Goal: Obtain resource: Obtain resource

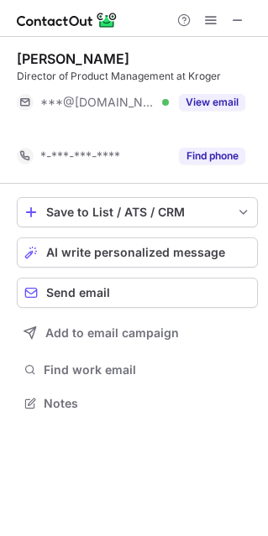
scroll to position [364, 268]
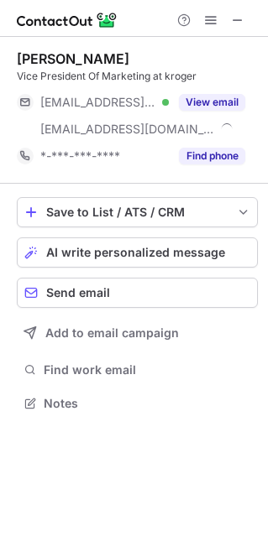
scroll to position [391, 268]
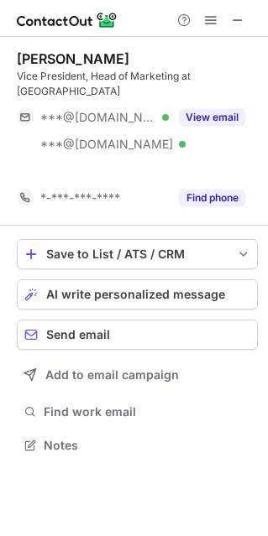
scroll to position [8, 8]
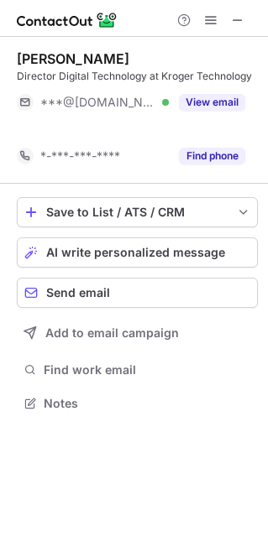
scroll to position [364, 268]
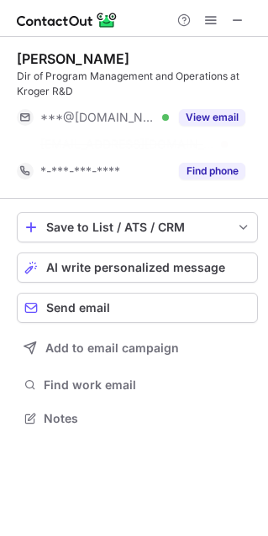
scroll to position [8, 8]
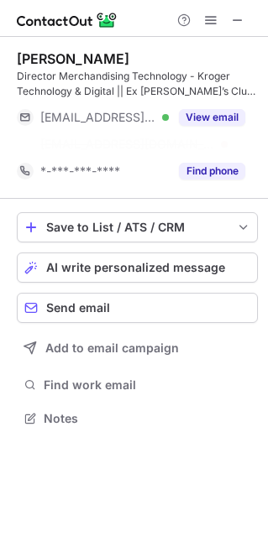
scroll to position [8, 8]
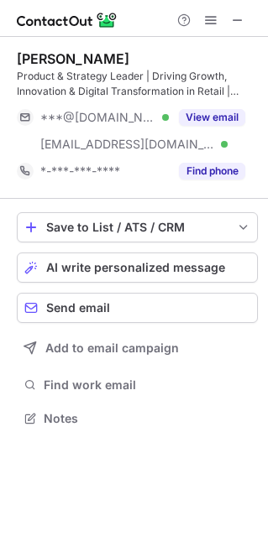
scroll to position [406, 268]
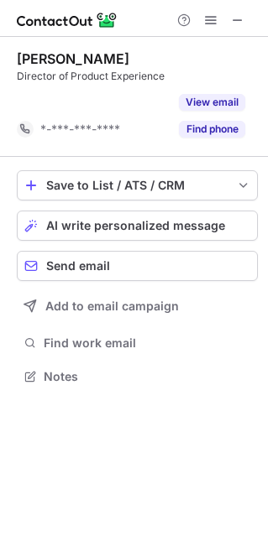
scroll to position [8, 8]
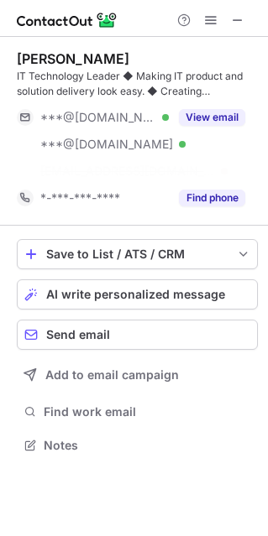
scroll to position [406, 268]
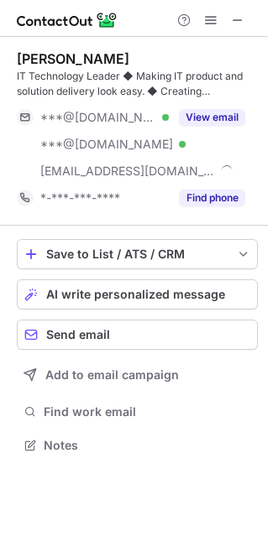
scroll to position [433, 268]
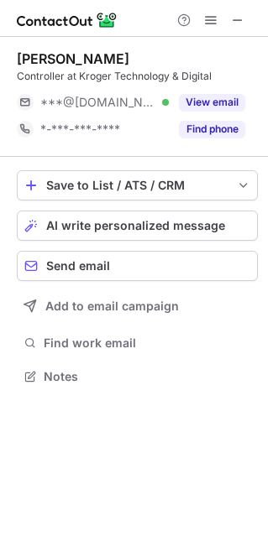
scroll to position [364, 268]
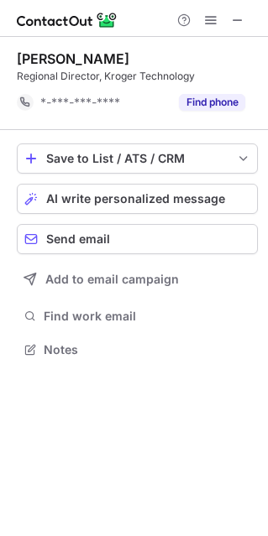
scroll to position [8, 8]
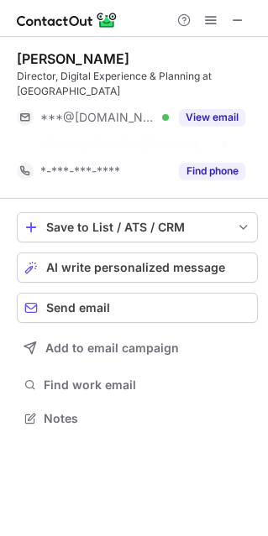
scroll to position [364, 268]
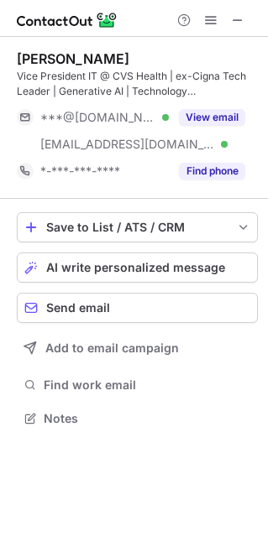
scroll to position [406, 268]
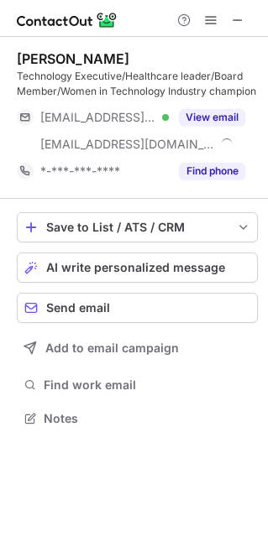
scroll to position [406, 268]
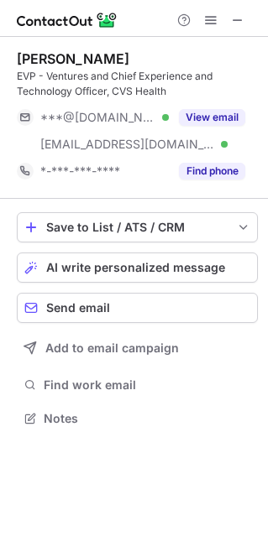
scroll to position [406, 268]
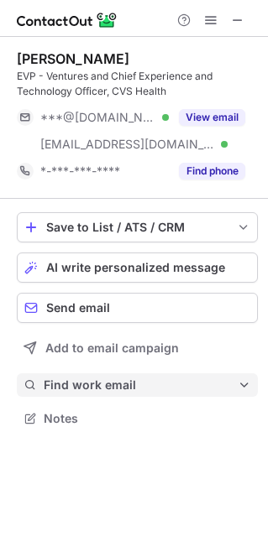
click at [104, 382] on span "Find work email" at bounding box center [141, 384] width 194 height 15
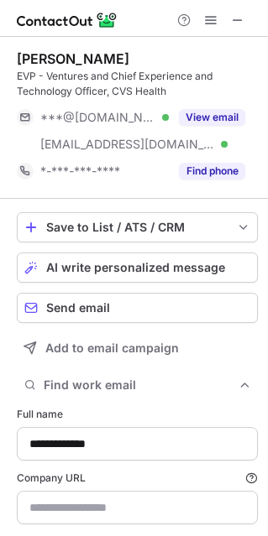
scroll to position [584, 256]
type input "**********"
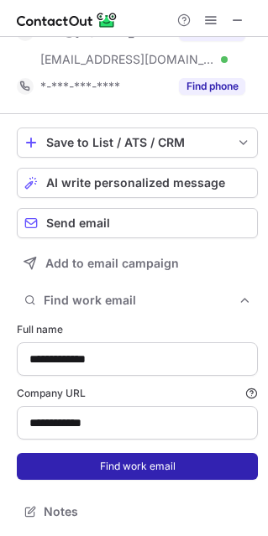
click at [134, 476] on button "Find work email" at bounding box center [137, 466] width 241 height 27
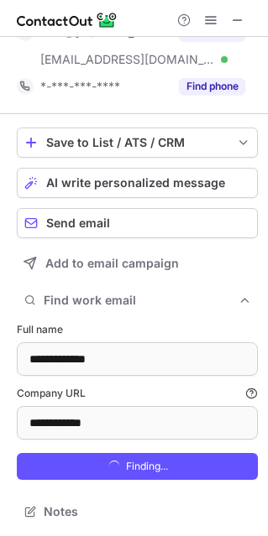
scroll to position [611, 256]
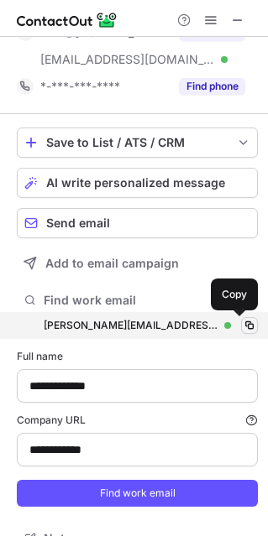
click at [241, 317] on button at bounding box center [249, 325] width 17 height 17
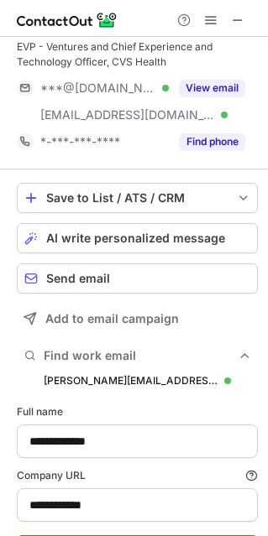
scroll to position [0, 0]
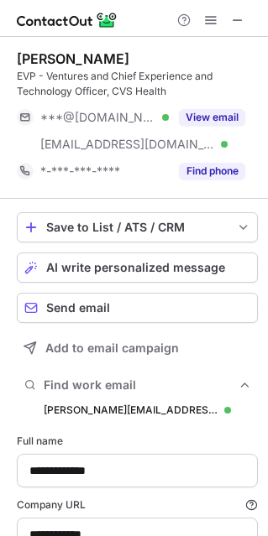
click at [34, 55] on div "Tilak Mandadi" at bounding box center [73, 58] width 112 height 17
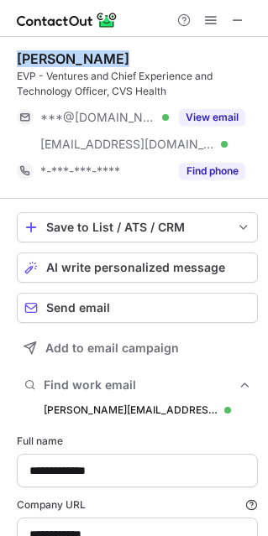
drag, startPoint x: 34, startPoint y: 55, endPoint x: 65, endPoint y: 62, distance: 31.1
click at [59, 61] on div "Tilak Mandadi" at bounding box center [73, 58] width 112 height 17
copy div "Tilak Mandadi"
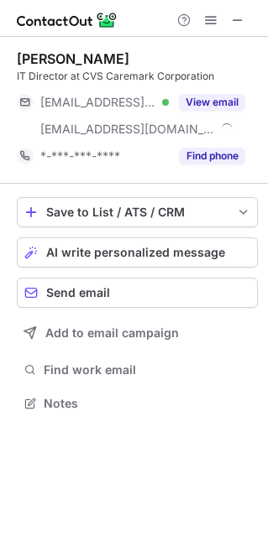
scroll to position [391, 268]
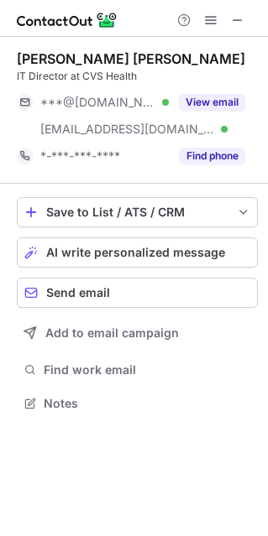
scroll to position [391, 268]
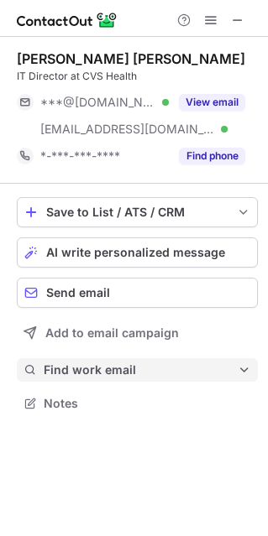
click at [68, 361] on button "Find work email" at bounding box center [137, 369] width 241 height 23
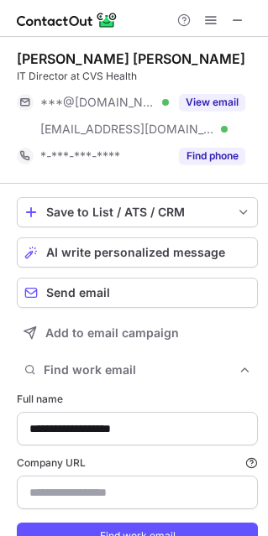
type input "**********"
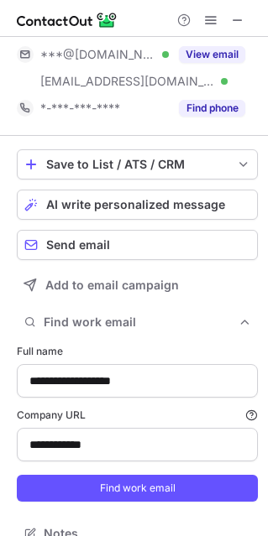
scroll to position [70, 0]
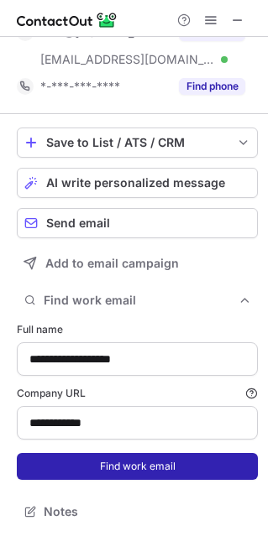
click at [112, 471] on button "Find work email" at bounding box center [137, 466] width 241 height 27
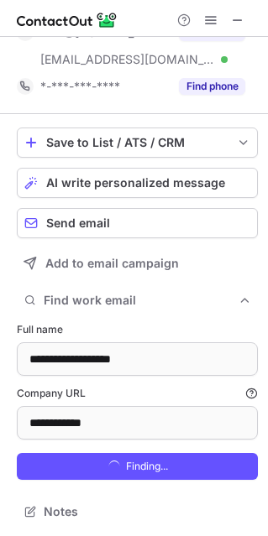
scroll to position [596, 256]
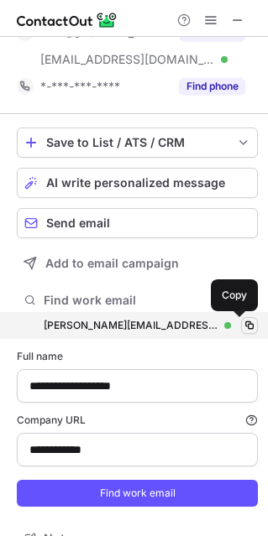
click at [242, 324] on span at bounding box center [248, 325] width 13 height 13
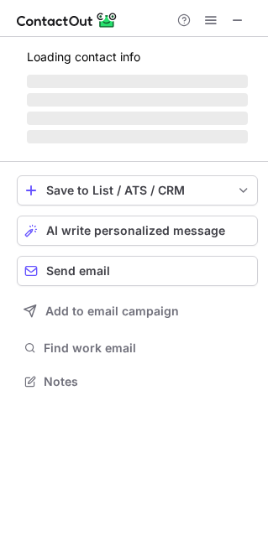
scroll to position [419, 268]
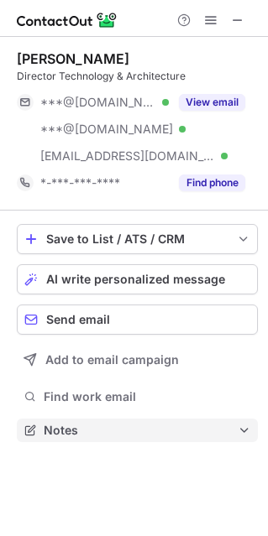
click at [76, 432] on span "Notes" at bounding box center [141, 430] width 194 height 15
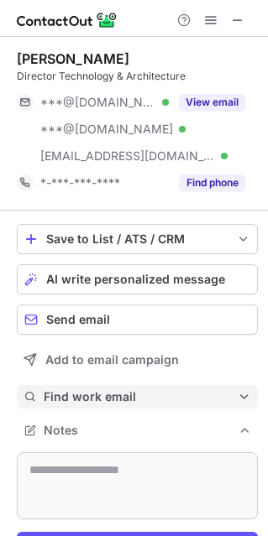
click at [63, 393] on span "Find work email" at bounding box center [141, 396] width 194 height 15
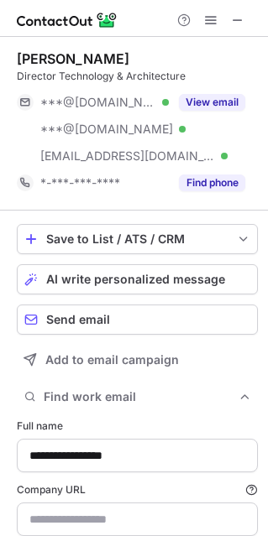
scroll to position [723, 256]
type input "**********"
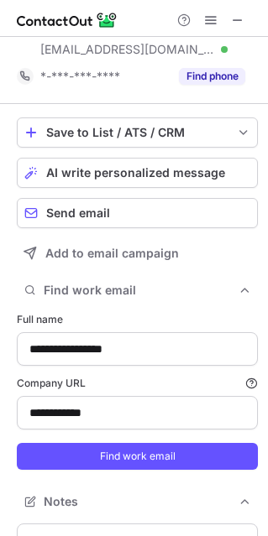
scroll to position [139, 0]
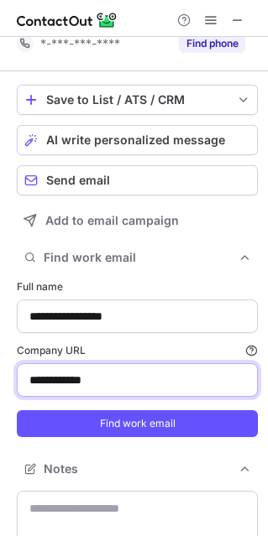
click at [91, 392] on input "**********" at bounding box center [137, 380] width 241 height 34
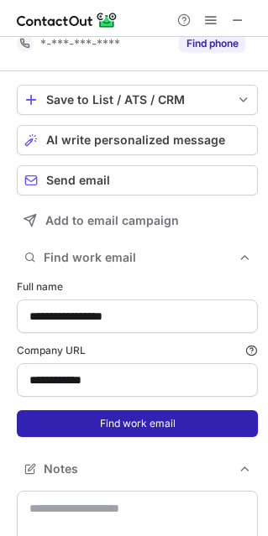
click at [96, 411] on button "Find work email" at bounding box center [137, 423] width 241 height 27
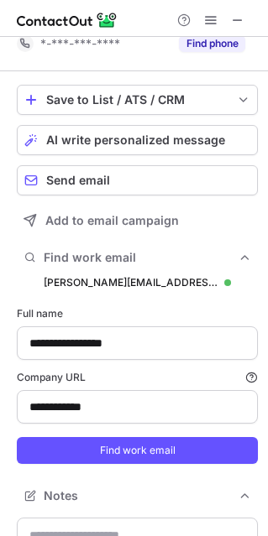
scroll to position [749, 256]
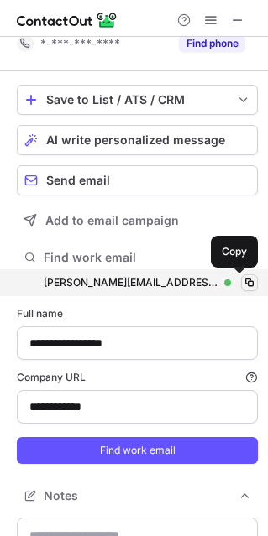
click at [242, 277] on span at bounding box center [248, 282] width 13 height 13
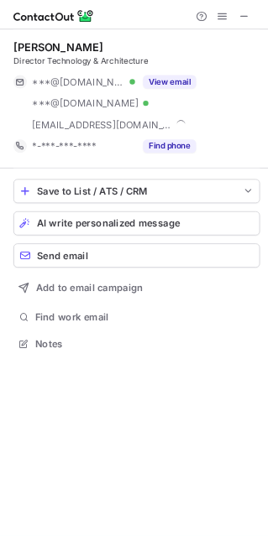
scroll to position [419, 268]
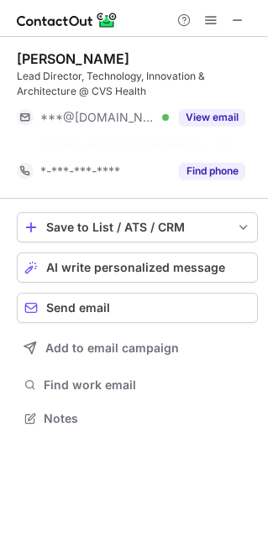
scroll to position [8, 8]
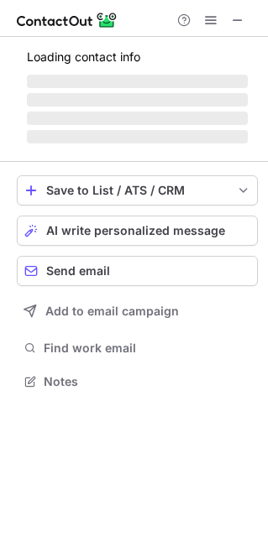
scroll to position [391, 268]
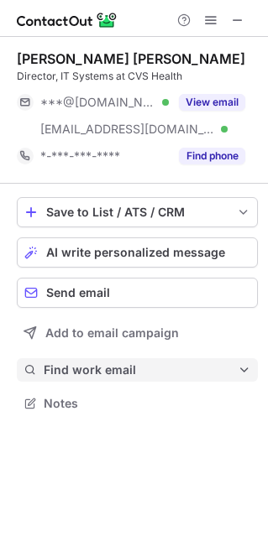
click at [88, 369] on span "Find work email" at bounding box center [141, 369] width 194 height 15
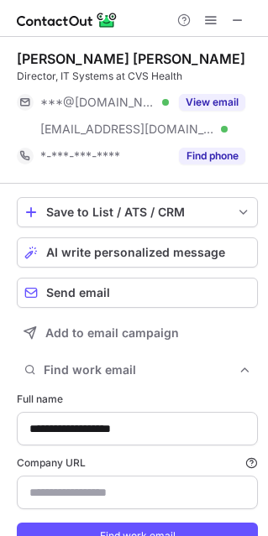
type input "**********"
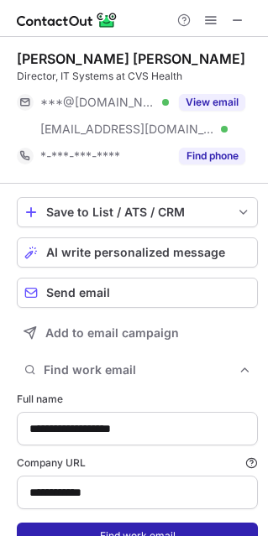
click at [106, 528] on button "Find work email" at bounding box center [137, 536] width 241 height 27
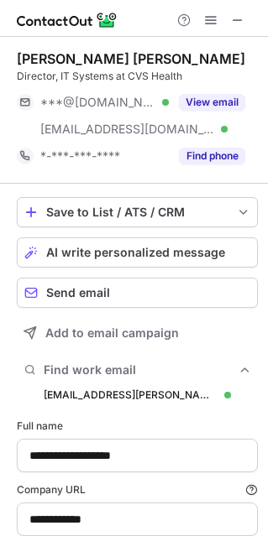
scroll to position [596, 256]
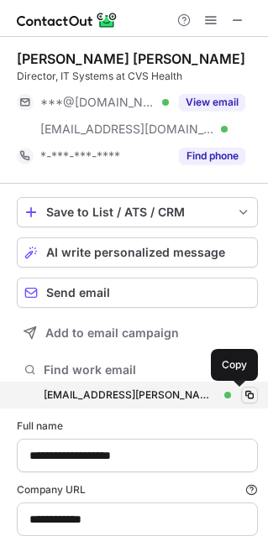
click at [242, 398] on span at bounding box center [248, 394] width 13 height 13
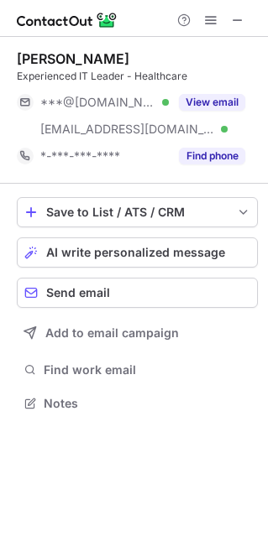
scroll to position [391, 268]
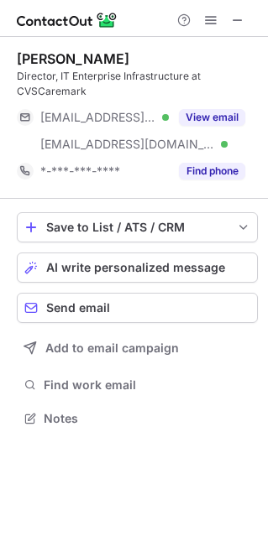
scroll to position [406, 268]
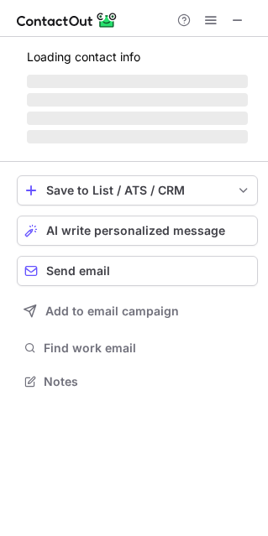
scroll to position [406, 268]
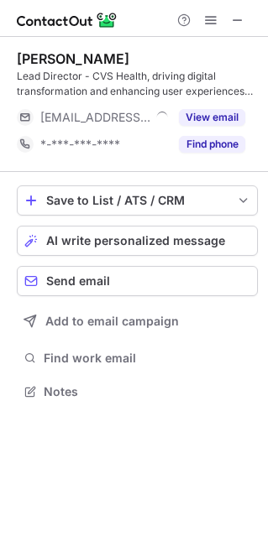
scroll to position [379, 268]
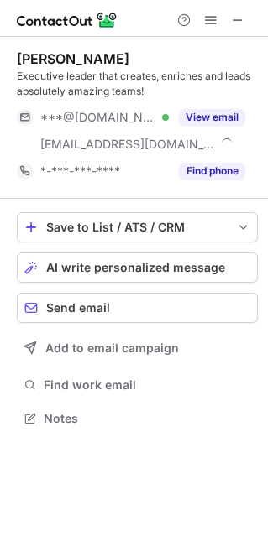
scroll to position [406, 268]
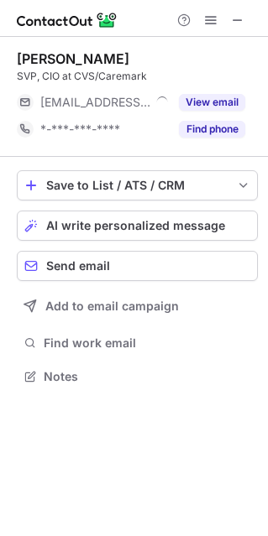
scroll to position [364, 268]
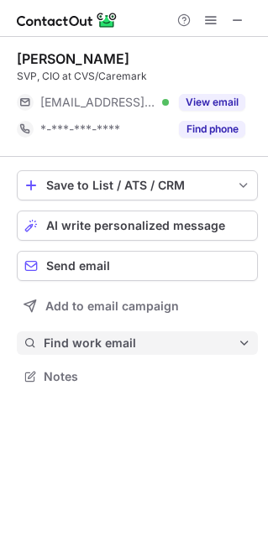
click at [115, 346] on span "Find work email" at bounding box center [141, 342] width 194 height 15
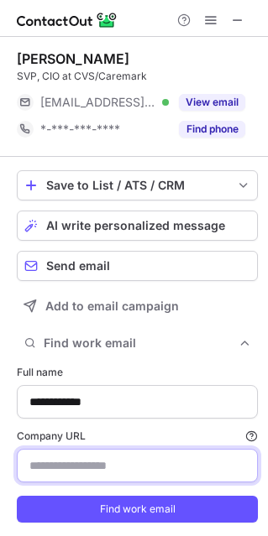
click at [103, 476] on input "Company URL Finding work email will consume 1 credit if a match is found." at bounding box center [137, 466] width 241 height 34
paste input "**********"
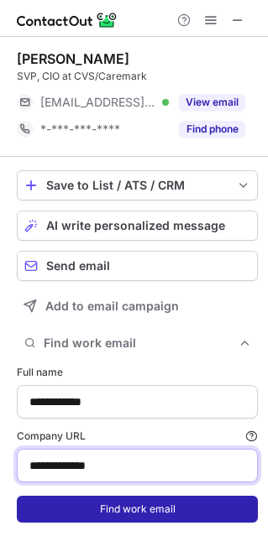
type input "**********"
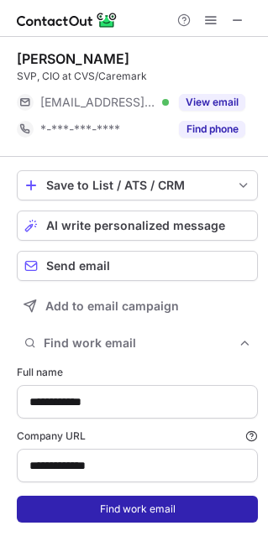
click at [140, 496] on button "Find work email" at bounding box center [137, 509] width 241 height 27
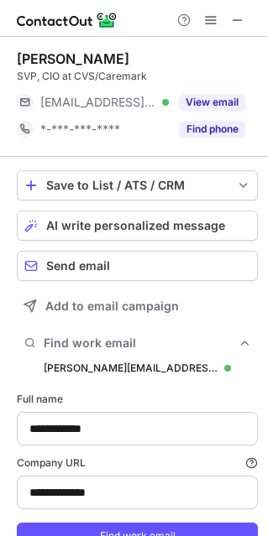
scroll to position [570, 256]
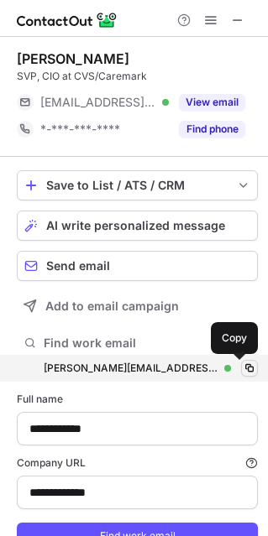
click at [242, 370] on span at bounding box center [248, 367] width 13 height 13
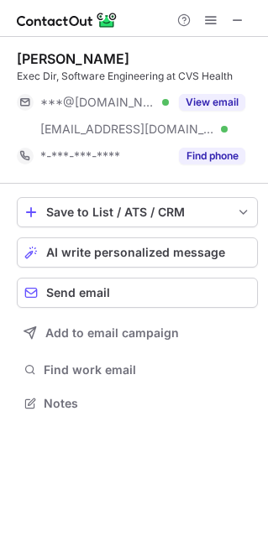
scroll to position [391, 268]
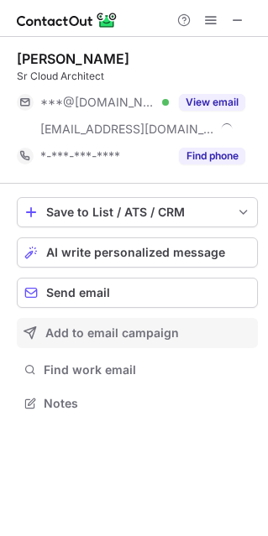
scroll to position [391, 268]
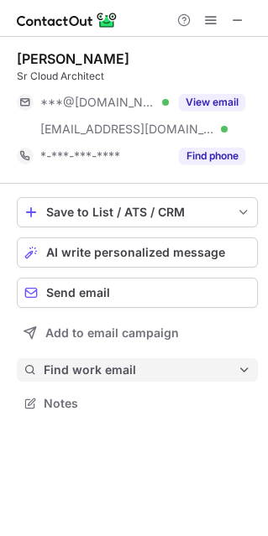
click at [78, 374] on span "Find work email" at bounding box center [141, 369] width 194 height 15
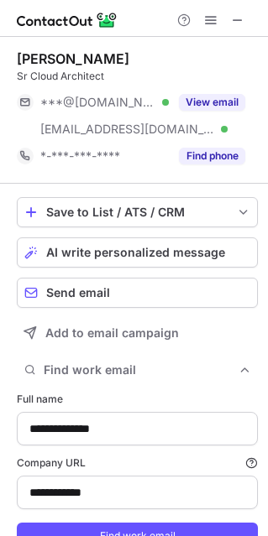
type input "**********"
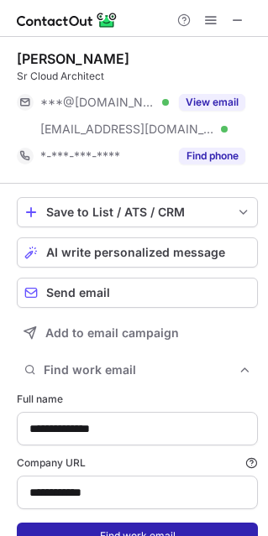
click at [130, 523] on button "Find work email" at bounding box center [137, 536] width 241 height 27
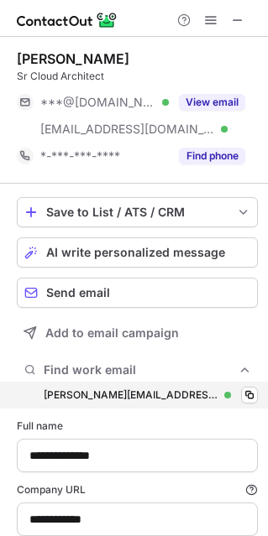
scroll to position [596, 256]
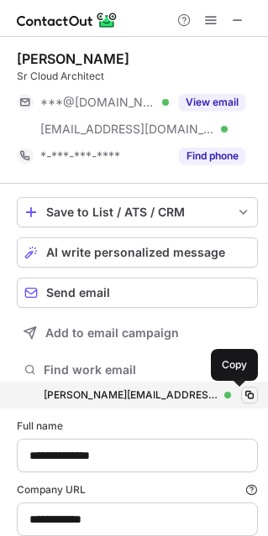
click at [242, 393] on span at bounding box center [248, 394] width 13 height 13
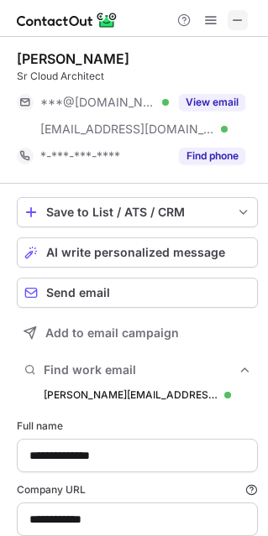
click at [232, 14] on span at bounding box center [237, 19] width 13 height 13
